Goal: Task Accomplishment & Management: Complete application form

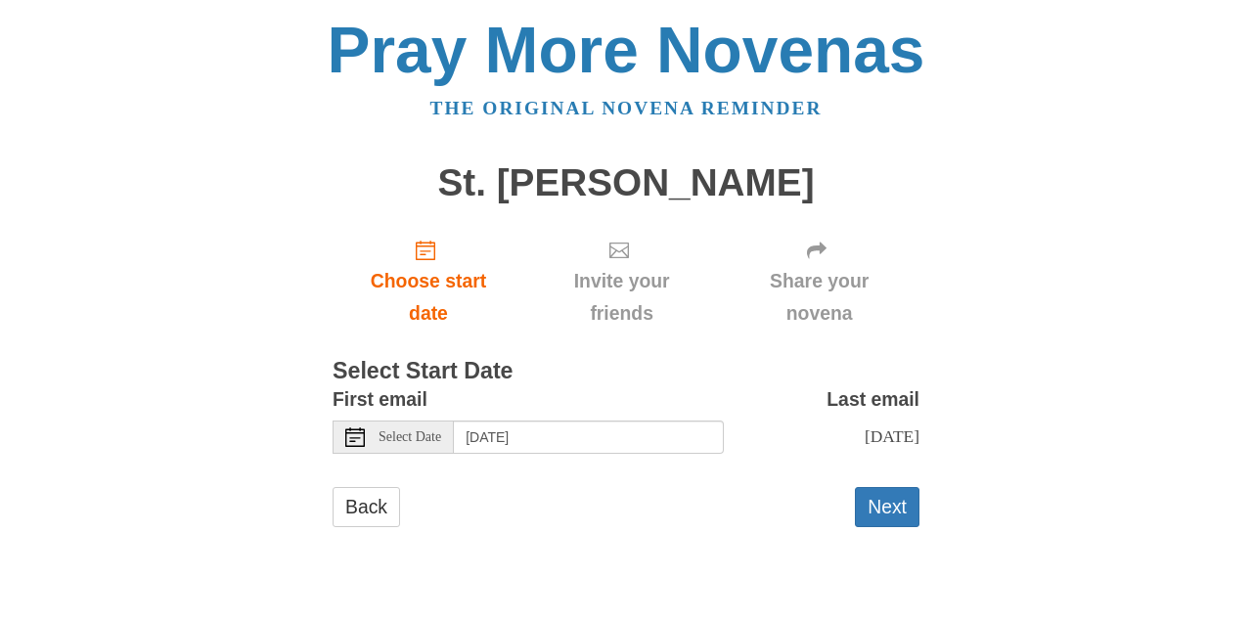
click at [358, 431] on use at bounding box center [355, 437] width 20 height 20
click at [873, 501] on button "Next" at bounding box center [887, 507] width 65 height 40
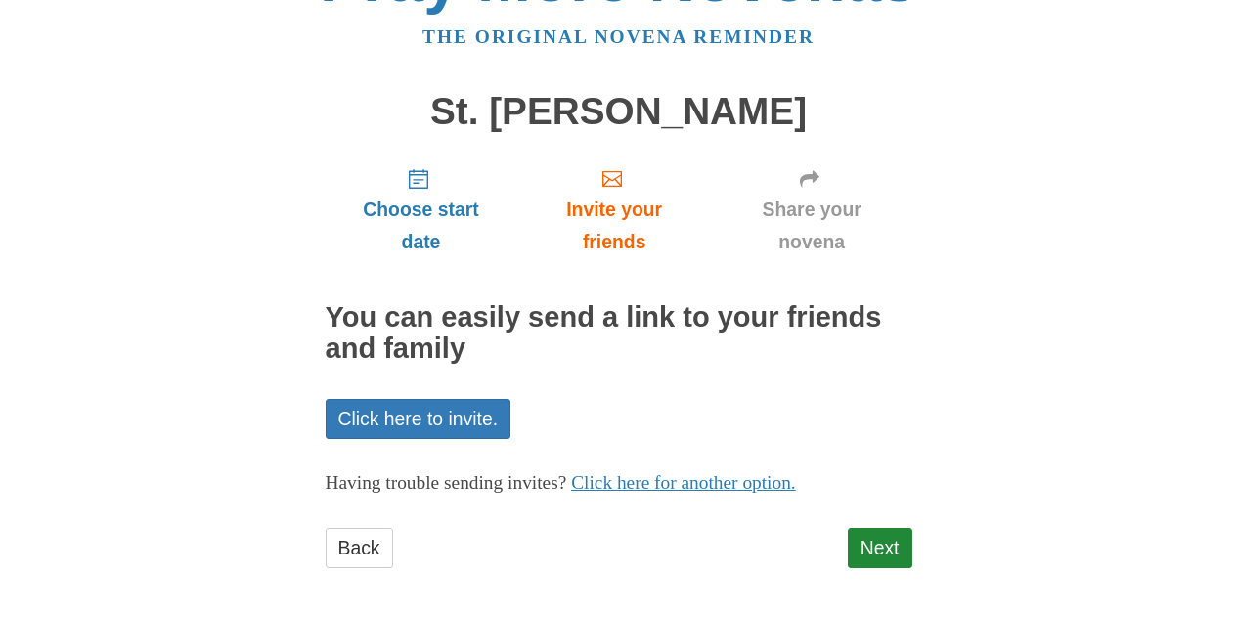
scroll to position [67, 0]
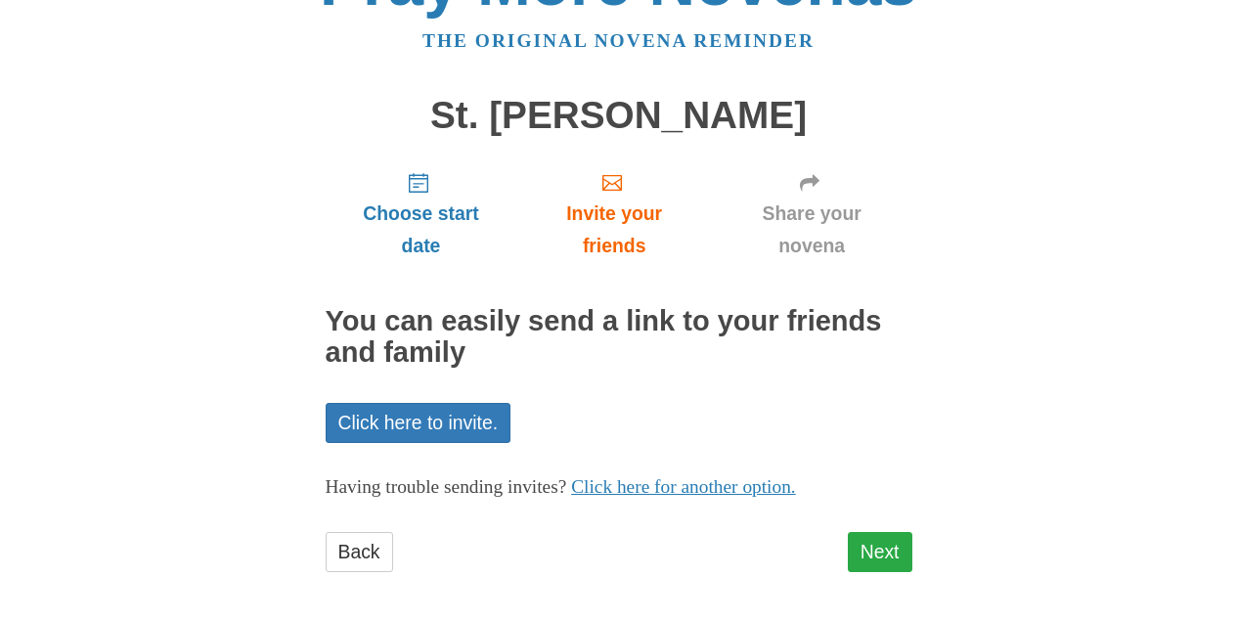
click at [872, 540] on link "Next" at bounding box center [880, 552] width 65 height 40
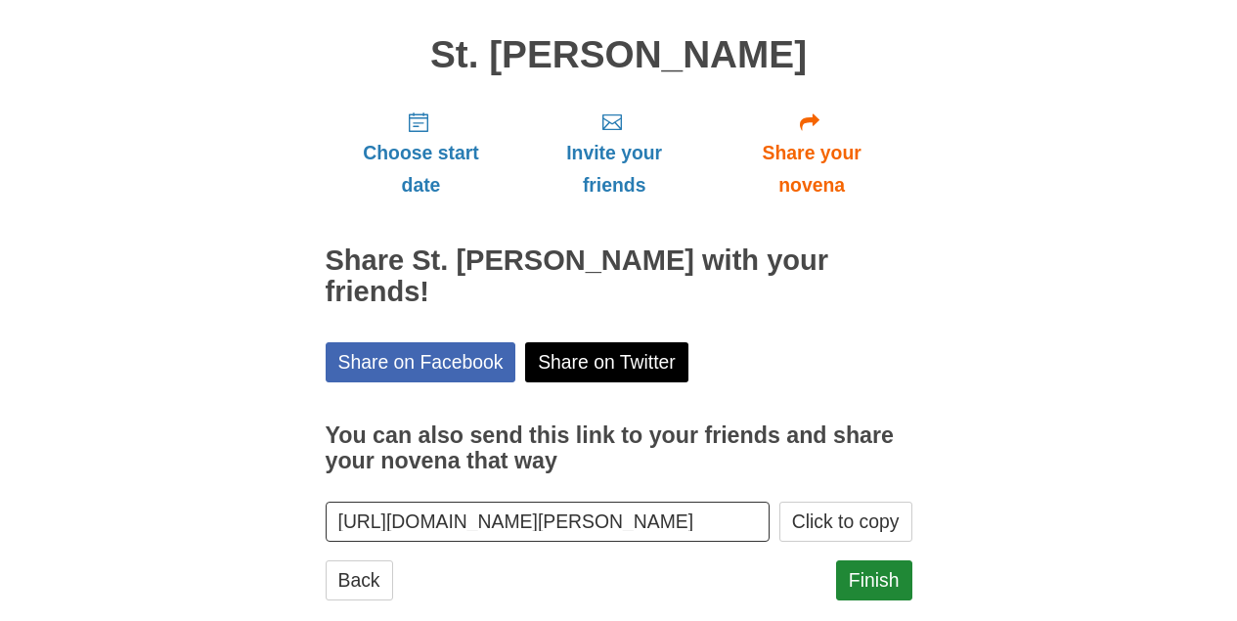
scroll to position [126, 0]
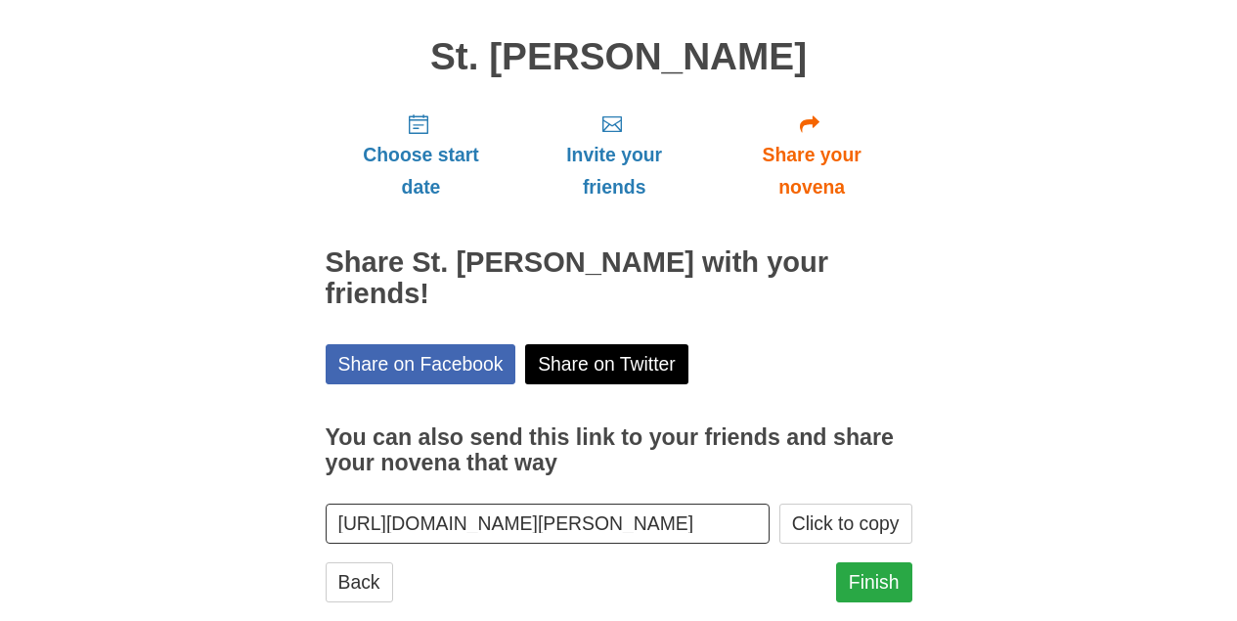
click at [859, 562] on link "Finish" at bounding box center [874, 582] width 76 height 40
